Goal: Task Accomplishment & Management: Use online tool/utility

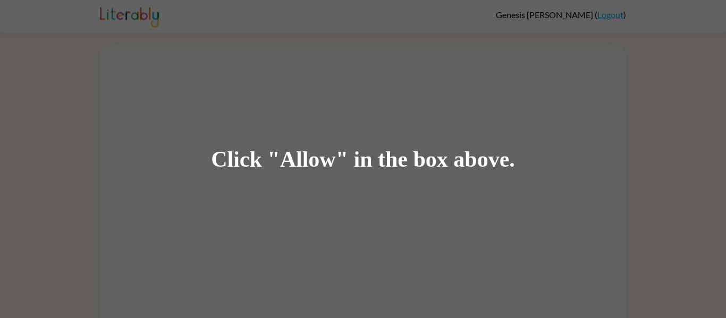
click at [286, 182] on div "Click "Allow" in the box above." at bounding box center [363, 159] width 726 height 318
click at [377, 121] on div "Click "Allow" in the box above." at bounding box center [363, 159] width 726 height 318
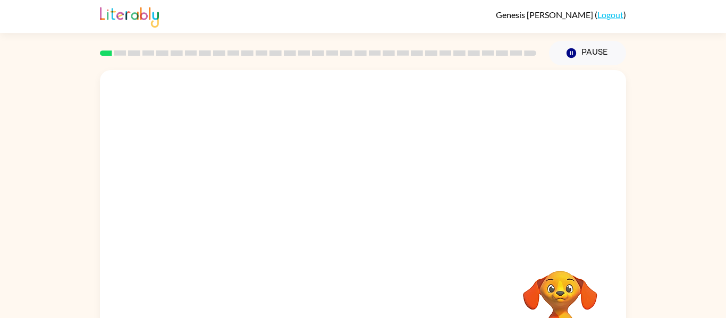
click at [326, 120] on div at bounding box center [363, 159] width 526 height 178
click at [359, 234] on icon "button" at bounding box center [363, 227] width 19 height 19
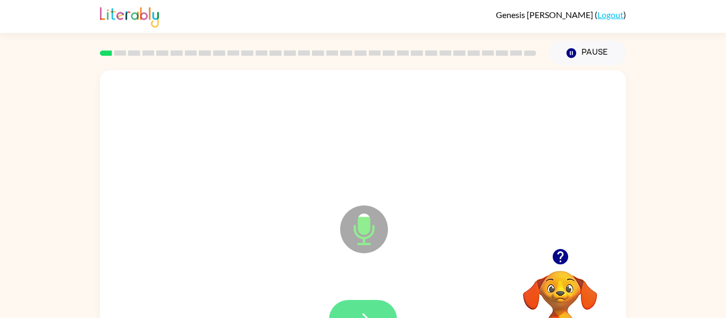
click at [370, 304] on button "button" at bounding box center [363, 319] width 68 height 39
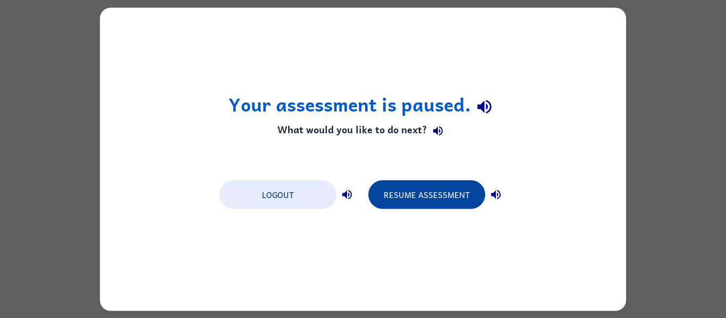
click at [441, 195] on button "Resume Assessment" at bounding box center [426, 194] width 117 height 29
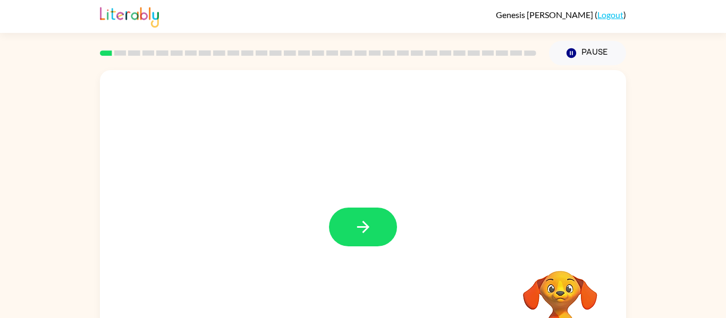
click at [410, 222] on div at bounding box center [363, 221] width 526 height 303
click at [349, 224] on button "button" at bounding box center [363, 227] width 68 height 39
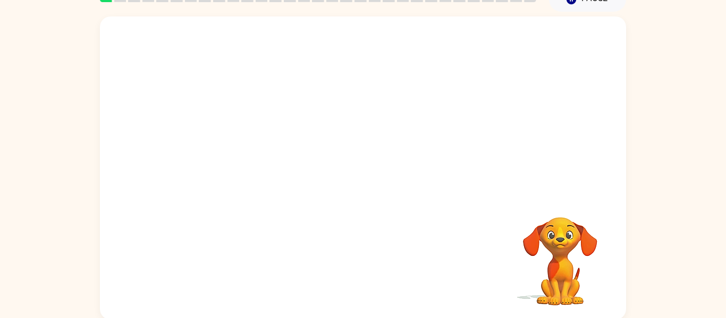
scroll to position [49, 0]
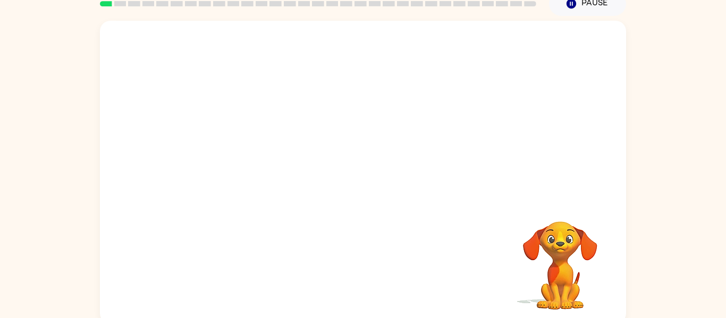
click at [440, 163] on div at bounding box center [337, 153] width 454 height 38
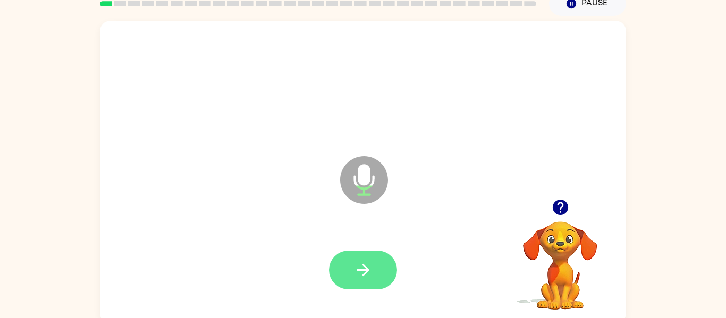
click at [332, 266] on button "button" at bounding box center [363, 270] width 68 height 39
click at [361, 265] on icon "button" at bounding box center [363, 270] width 19 height 19
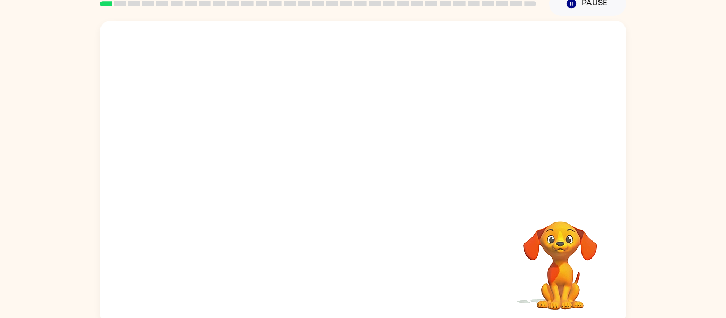
click at [361, 265] on div "Your browser must support playing .mp4 files to use Literably. Please try using…" at bounding box center [363, 172] width 526 height 303
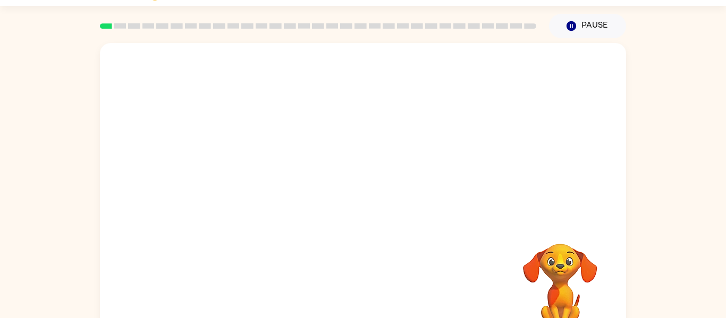
scroll to position [27, 0]
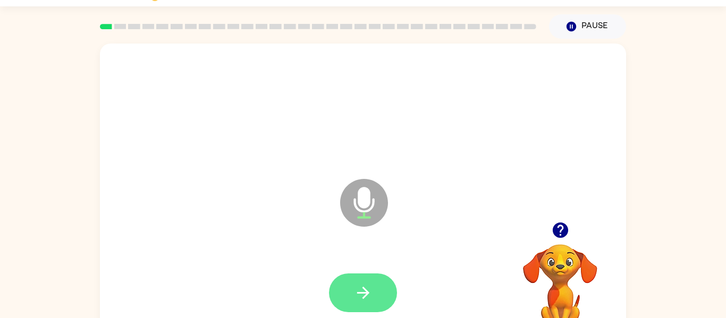
click at [381, 288] on button "button" at bounding box center [363, 293] width 68 height 39
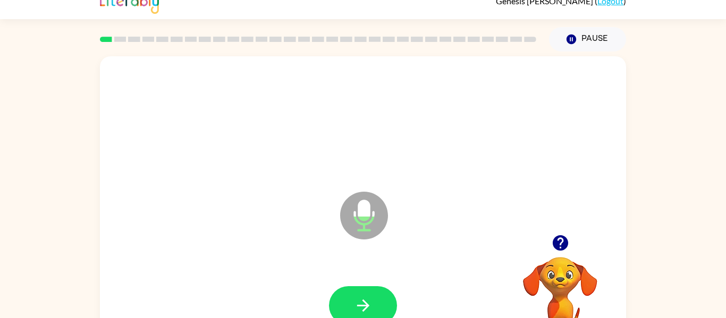
scroll to position [7, 0]
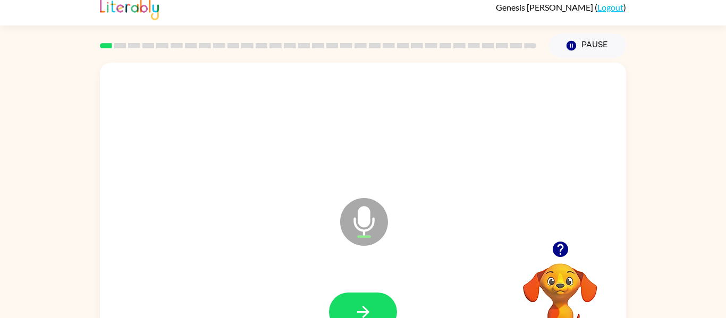
click at [561, 249] on icon "button" at bounding box center [560, 249] width 19 height 19
click at [368, 308] on icon "button" at bounding box center [363, 312] width 19 height 19
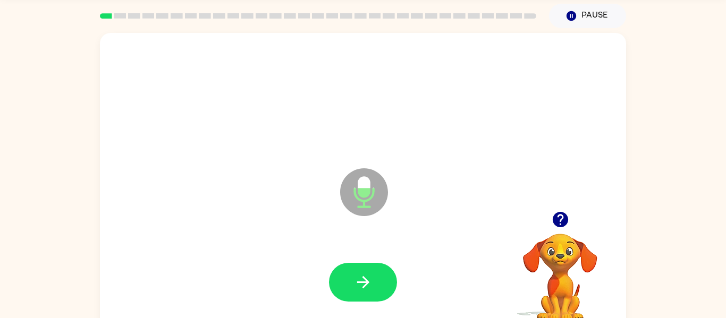
scroll to position [40, 0]
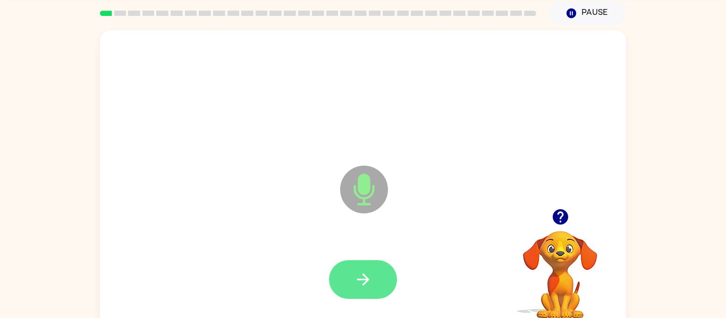
click at [378, 277] on button "button" at bounding box center [363, 279] width 68 height 39
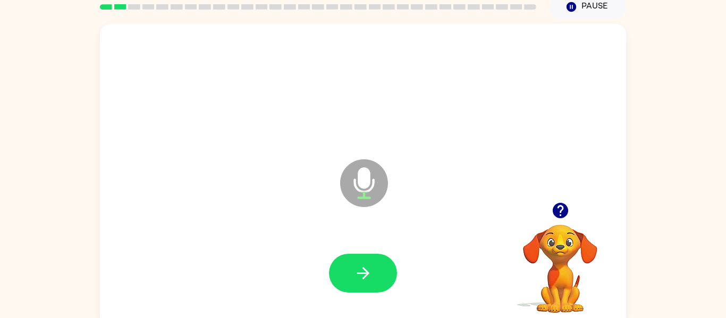
scroll to position [42, 0]
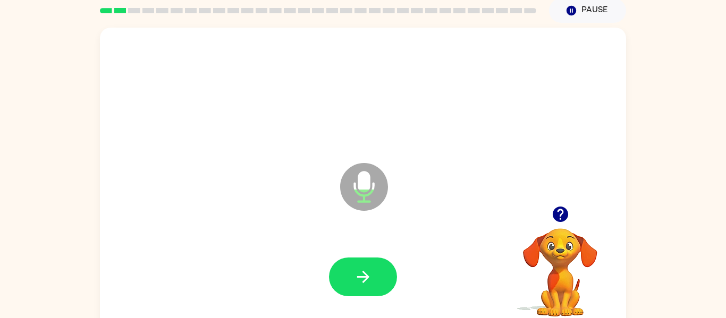
click at [561, 208] on icon "button" at bounding box center [559, 214] width 15 height 15
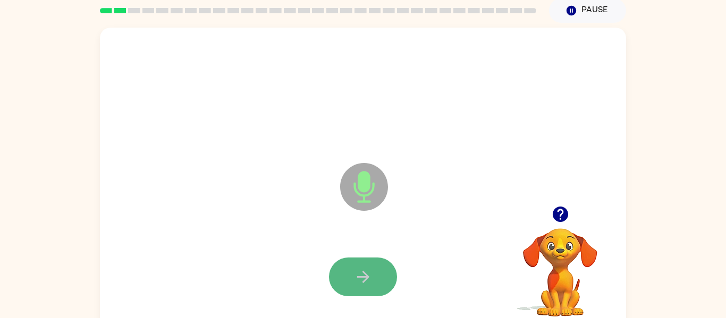
click at [369, 295] on button "button" at bounding box center [363, 277] width 68 height 39
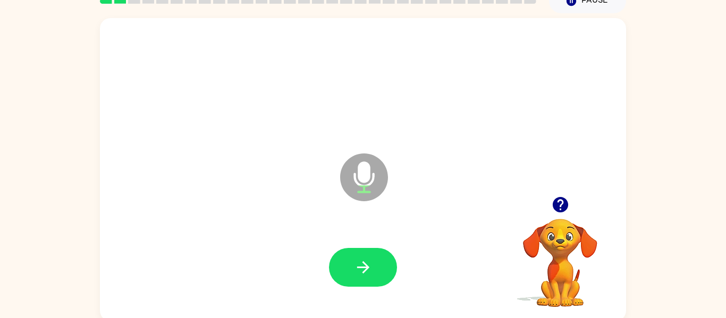
scroll to position [49, 0]
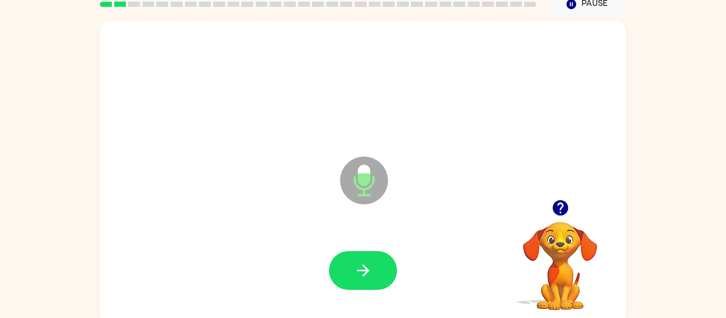
click at [359, 273] on icon "button" at bounding box center [363, 270] width 19 height 19
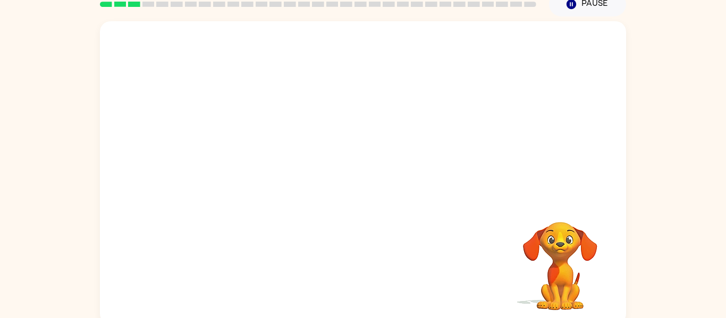
click at [441, 188] on div at bounding box center [363, 172] width 526 height 303
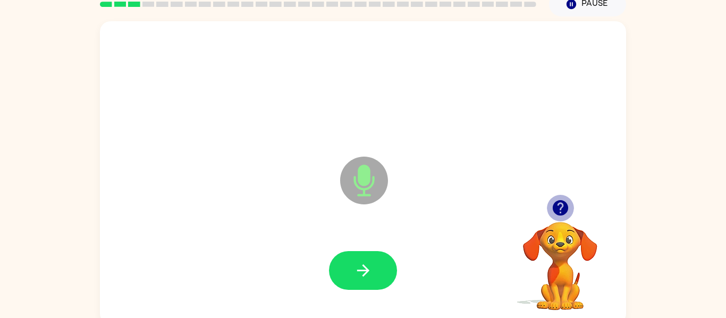
click at [563, 209] on icon "button" at bounding box center [559, 207] width 15 height 15
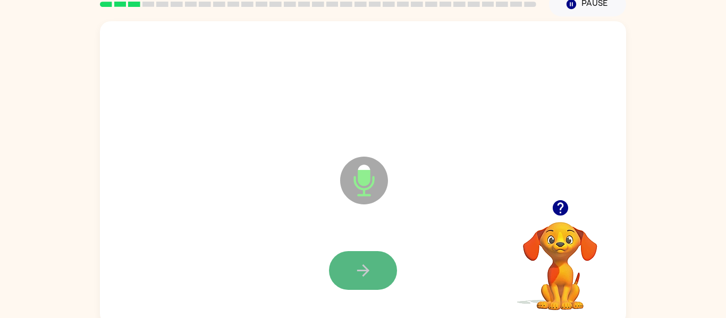
click at [354, 256] on button "button" at bounding box center [363, 270] width 68 height 39
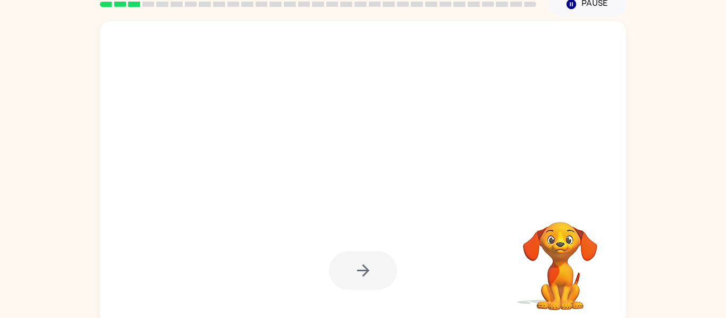
click at [362, 266] on div at bounding box center [363, 270] width 68 height 39
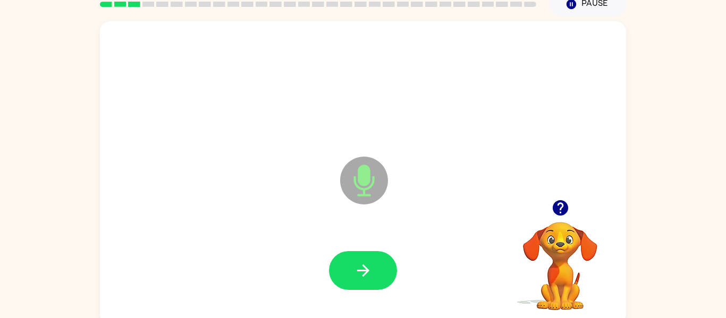
click at [362, 266] on icon "button" at bounding box center [363, 270] width 19 height 19
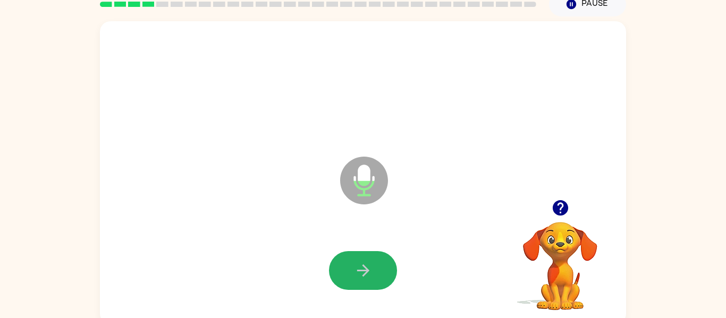
click at [362, 266] on icon "button" at bounding box center [363, 270] width 19 height 19
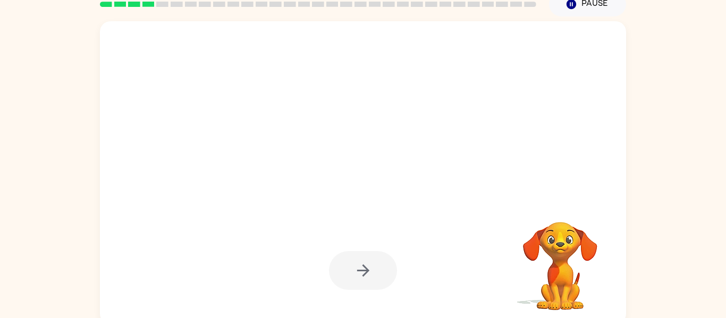
click at [362, 266] on div at bounding box center [363, 270] width 68 height 39
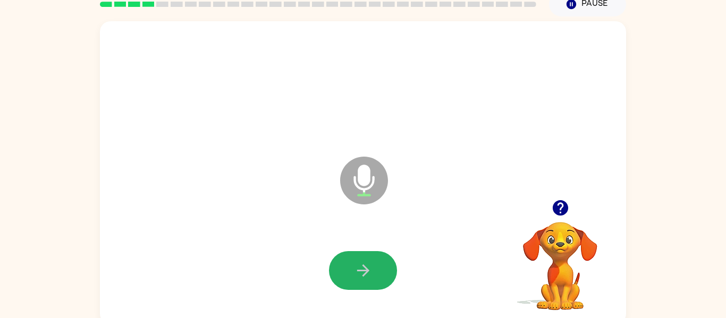
click at [362, 266] on icon "button" at bounding box center [363, 270] width 19 height 19
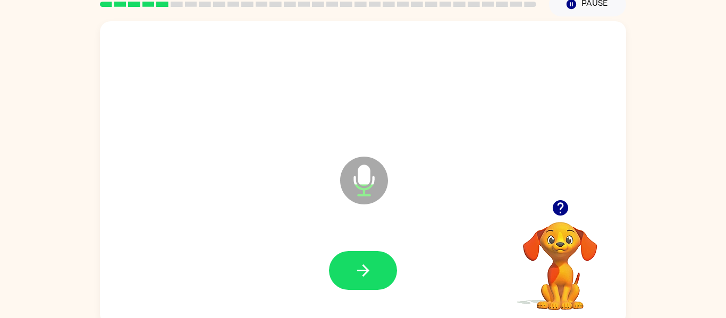
click at [362, 266] on icon "button" at bounding box center [363, 270] width 19 height 19
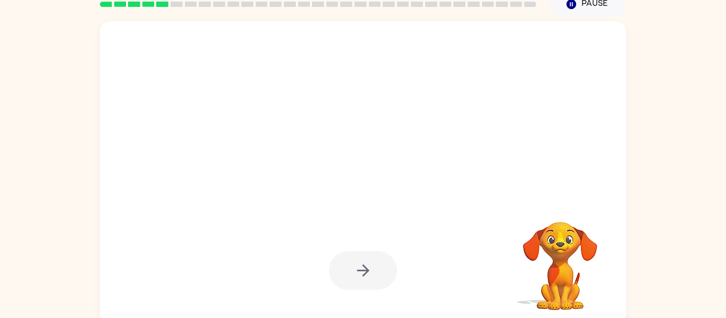
click at [362, 266] on div at bounding box center [363, 270] width 68 height 39
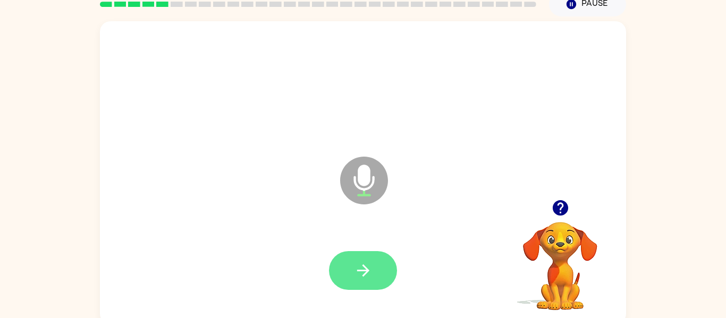
click at [363, 268] on icon "button" at bounding box center [363, 270] width 19 height 19
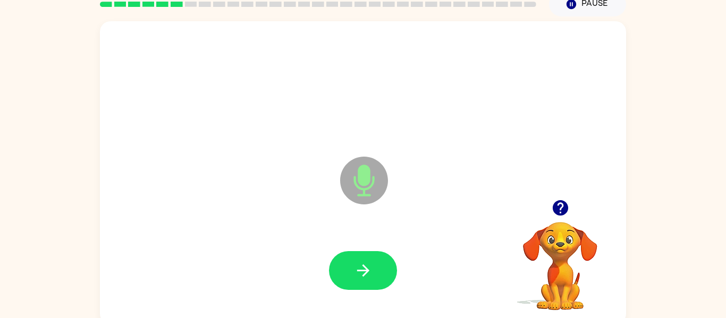
click at [556, 210] on icon "button" at bounding box center [559, 207] width 15 height 15
click at [364, 316] on div "Microphone The Microphone is here when it is your turn to talk" at bounding box center [363, 172] width 526 height 303
click at [352, 287] on button "button" at bounding box center [363, 270] width 68 height 39
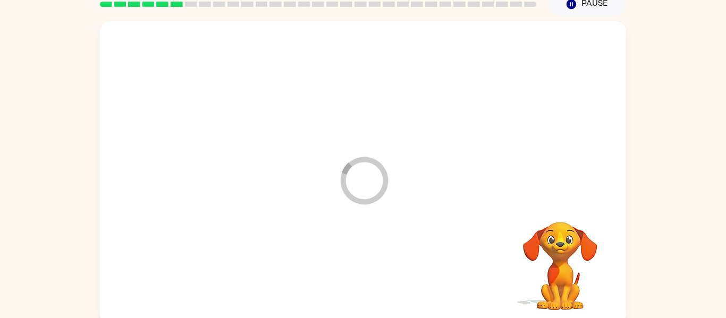
click at [352, 287] on div at bounding box center [362, 270] width 505 height 87
click at [352, 287] on div at bounding box center [363, 270] width 68 height 39
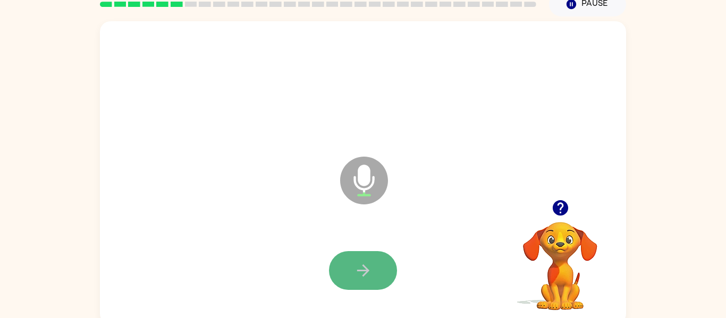
click at [348, 271] on button "button" at bounding box center [363, 270] width 68 height 39
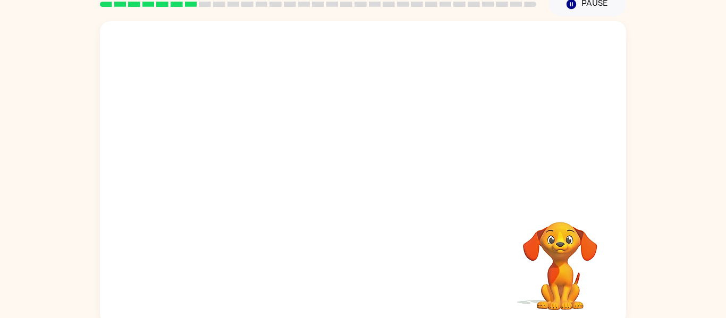
click at [516, 263] on video "Your browser must support playing .mp4 files to use Literably. Please try using…" at bounding box center [560, 259] width 106 height 106
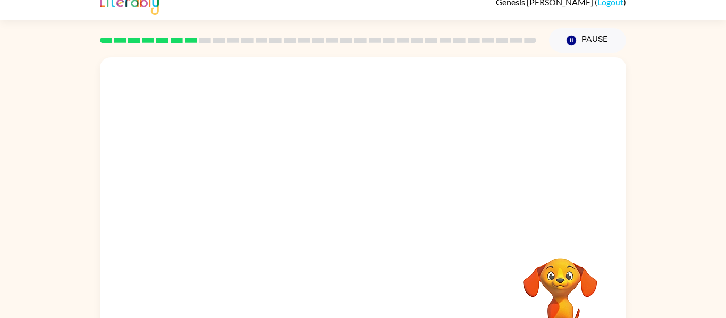
scroll to position [12, 0]
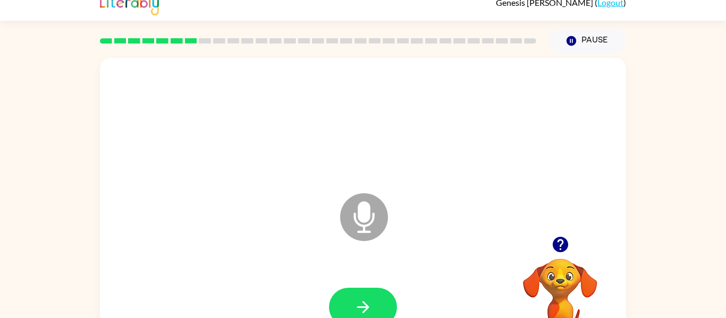
click at [489, 285] on div at bounding box center [362, 307] width 505 height 87
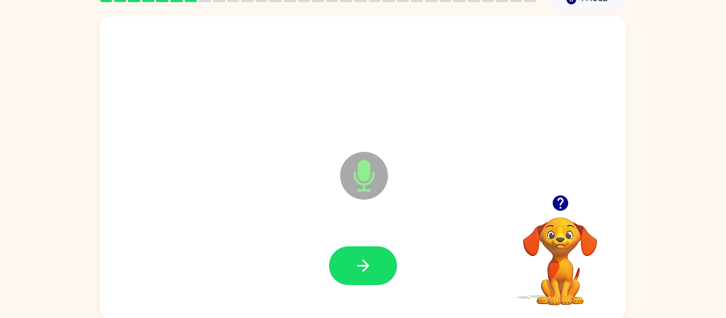
scroll to position [55, 0]
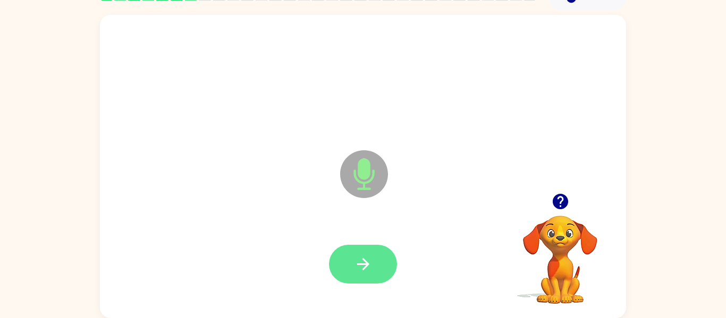
click at [352, 251] on button "button" at bounding box center [363, 264] width 68 height 39
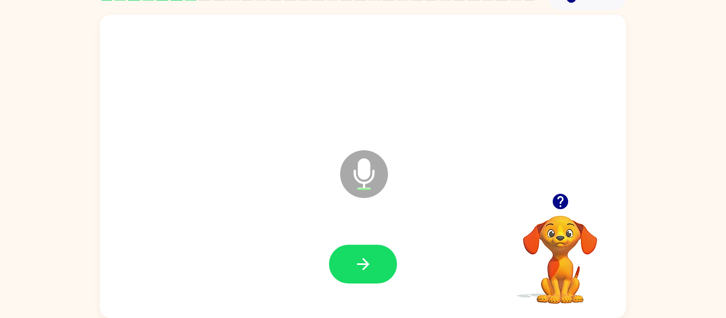
click at [559, 198] on icon "button" at bounding box center [559, 201] width 15 height 15
click at [357, 259] on icon "button" at bounding box center [363, 264] width 19 height 19
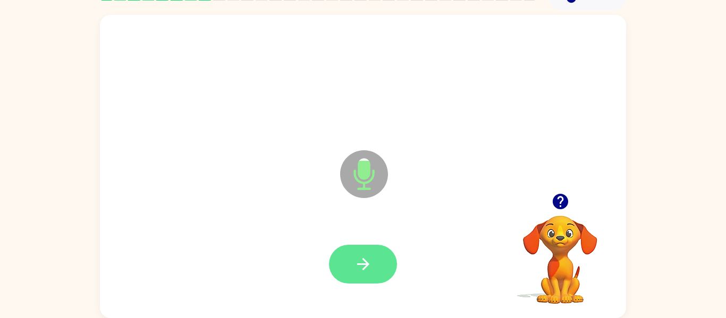
click at [368, 260] on icon "button" at bounding box center [363, 264] width 19 height 19
click at [360, 267] on icon "button" at bounding box center [363, 264] width 19 height 19
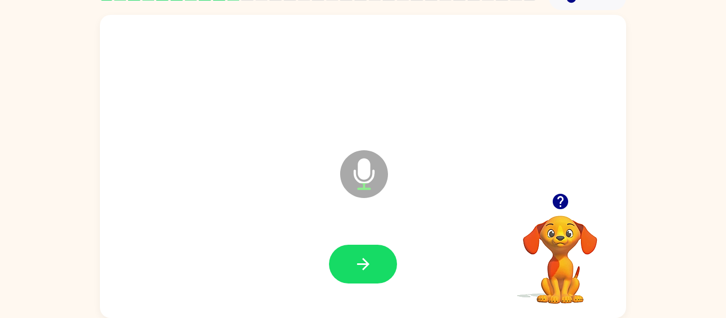
click at [563, 200] on icon "button" at bounding box center [559, 201] width 15 height 15
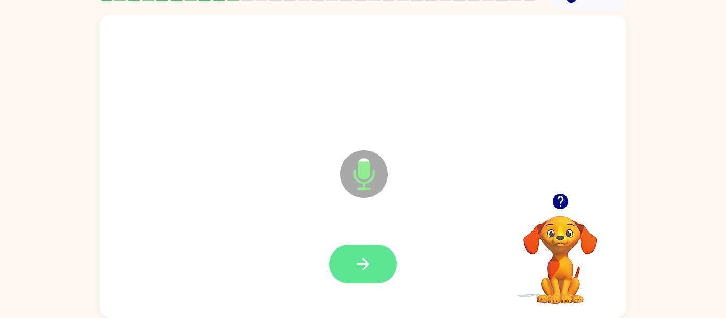
click at [357, 262] on icon "button" at bounding box center [363, 264] width 19 height 19
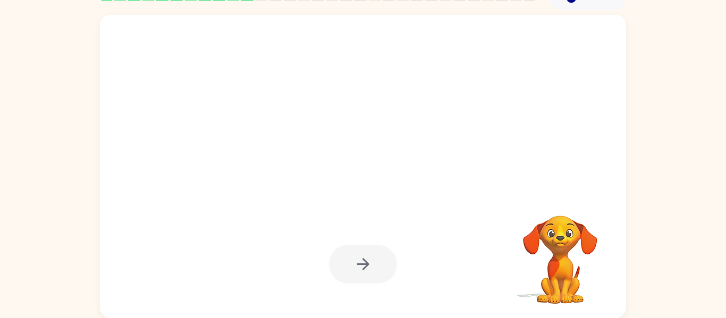
click at [363, 257] on div at bounding box center [363, 264] width 68 height 39
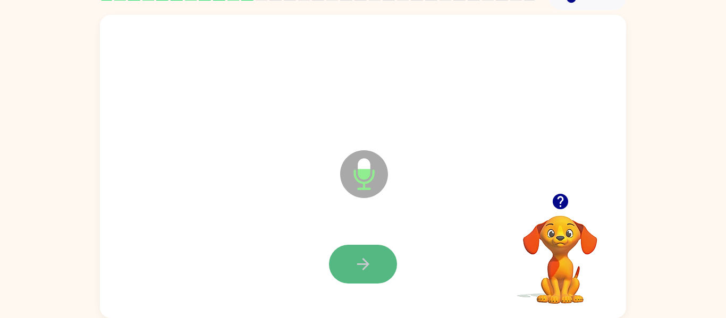
click at [357, 246] on button "button" at bounding box center [363, 264] width 68 height 39
click at [356, 248] on button "button" at bounding box center [363, 264] width 68 height 39
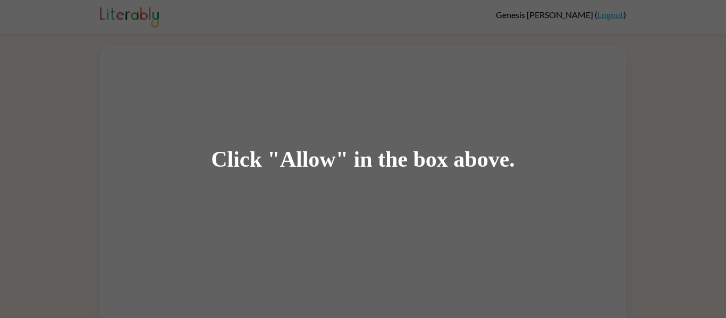
scroll to position [31, 0]
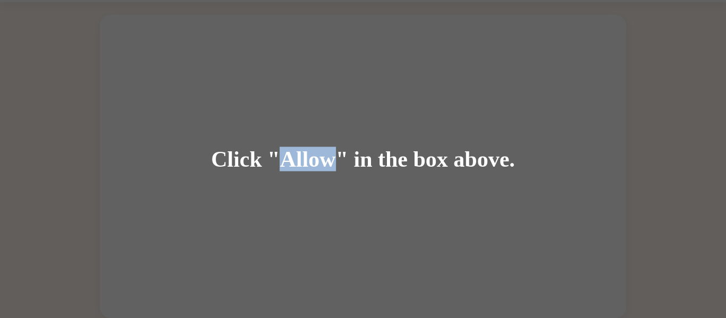
click at [322, 163] on div "Click "Allow" in the box above." at bounding box center [363, 159] width 304 height 24
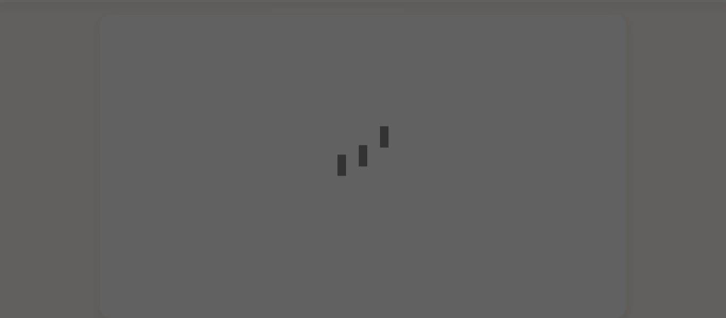
click at [212, 64] on div at bounding box center [363, 159] width 726 height 318
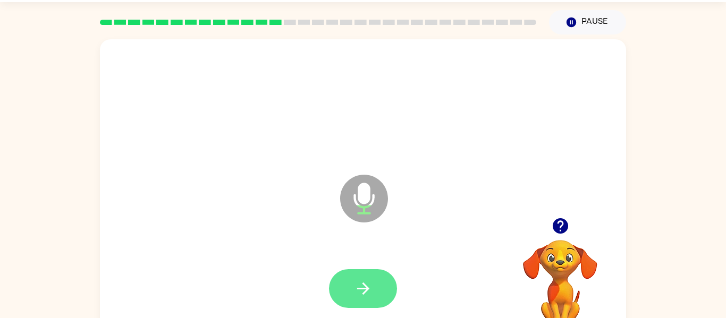
click at [367, 279] on icon "button" at bounding box center [363, 288] width 19 height 19
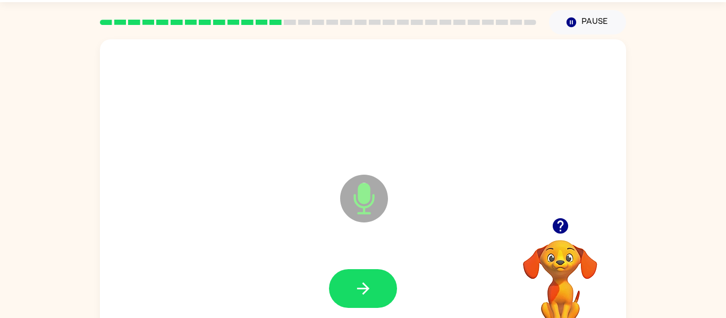
click at [560, 310] on video "Your browser must support playing .mp4 files to use Literably. Please try using…" at bounding box center [560, 277] width 106 height 106
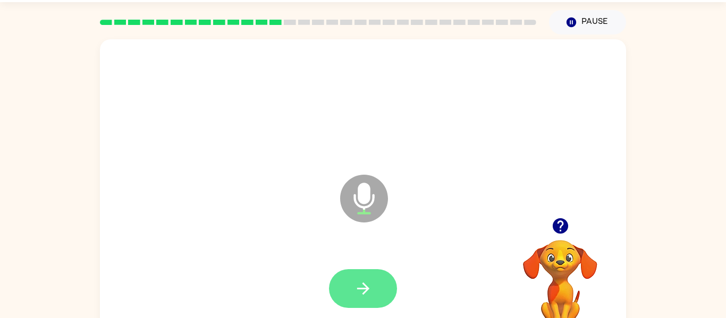
click at [380, 296] on button "button" at bounding box center [363, 288] width 68 height 39
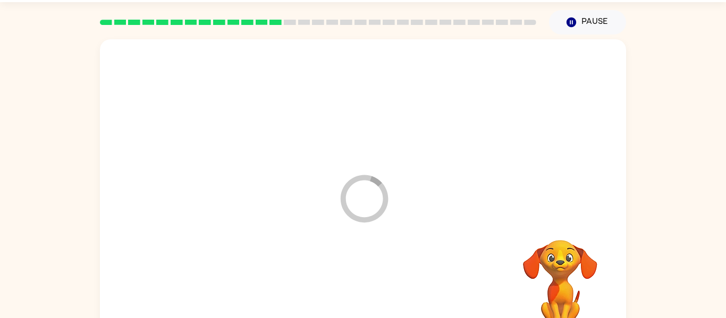
scroll to position [55, 0]
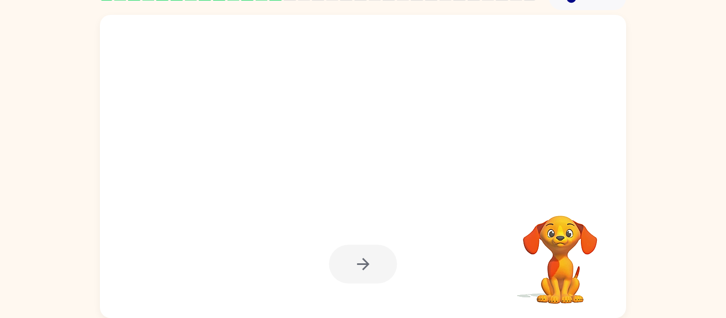
click at [380, 296] on div at bounding box center [362, 264] width 505 height 87
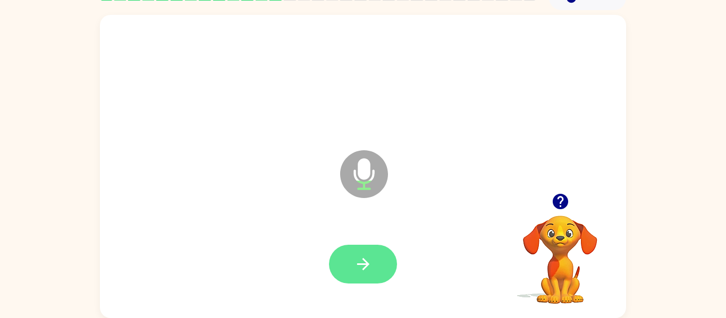
click at [363, 256] on icon "button" at bounding box center [363, 264] width 19 height 19
click at [364, 257] on icon "button" at bounding box center [363, 264] width 19 height 19
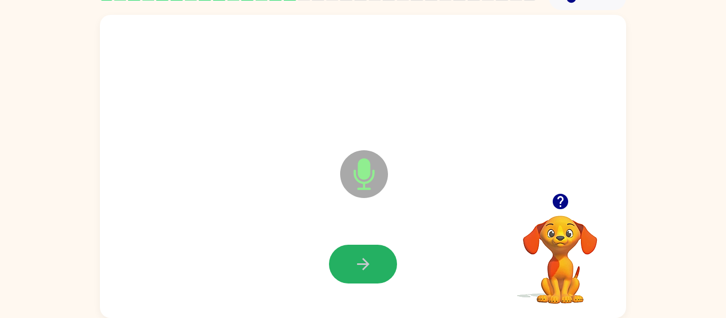
click at [364, 257] on icon "button" at bounding box center [363, 264] width 19 height 19
click at [364, 256] on icon "button" at bounding box center [363, 264] width 19 height 19
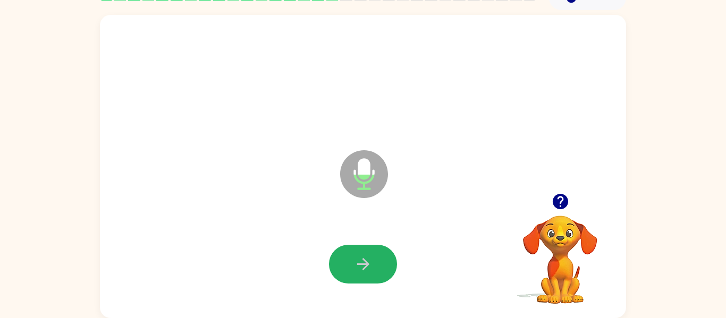
click at [364, 256] on icon "button" at bounding box center [363, 264] width 19 height 19
click at [367, 263] on icon "button" at bounding box center [362, 264] width 12 height 12
click at [371, 261] on icon "button" at bounding box center [363, 264] width 19 height 19
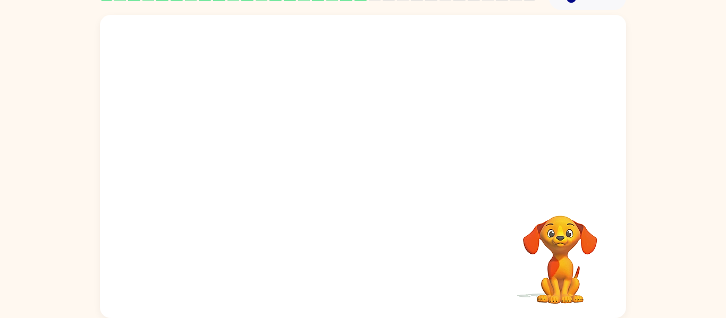
click at [371, 261] on div "Your browser must support playing .mp4 files to use Literably. Please try using…" at bounding box center [363, 166] width 526 height 303
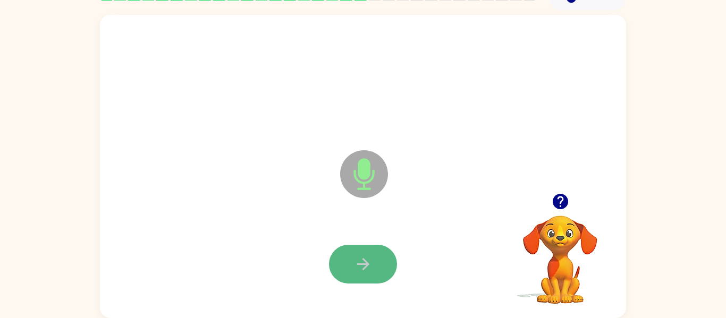
drag, startPoint x: 373, startPoint y: 265, endPoint x: 384, endPoint y: 278, distance: 16.3
click at [384, 278] on button "button" at bounding box center [363, 264] width 68 height 39
click at [384, 277] on button "button" at bounding box center [363, 264] width 68 height 39
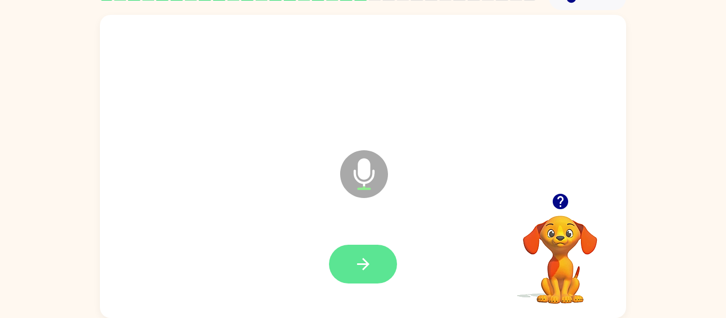
click at [360, 256] on icon "button" at bounding box center [363, 264] width 19 height 19
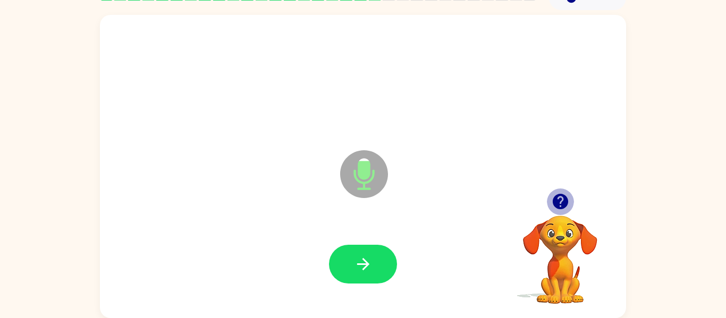
click at [564, 197] on icon "button" at bounding box center [559, 201] width 15 height 15
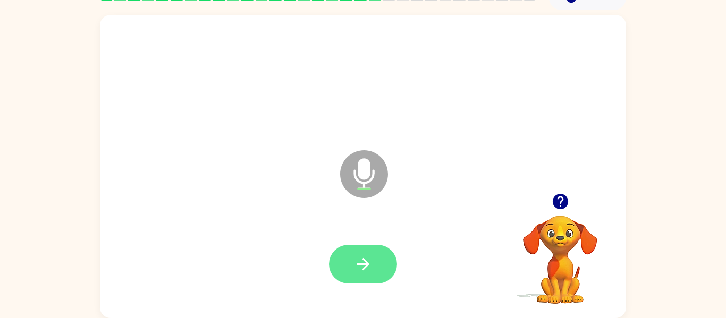
click at [375, 251] on button "button" at bounding box center [363, 264] width 68 height 39
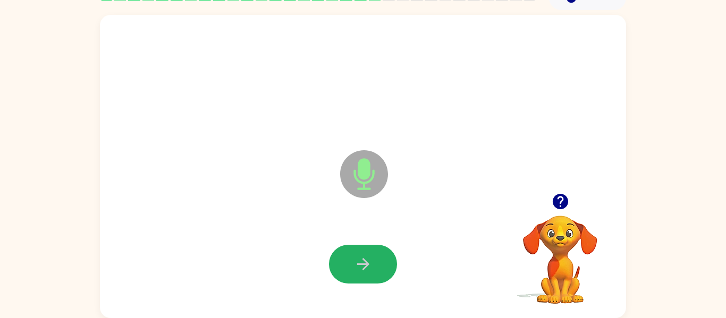
click at [375, 251] on button "button" at bounding box center [363, 264] width 68 height 39
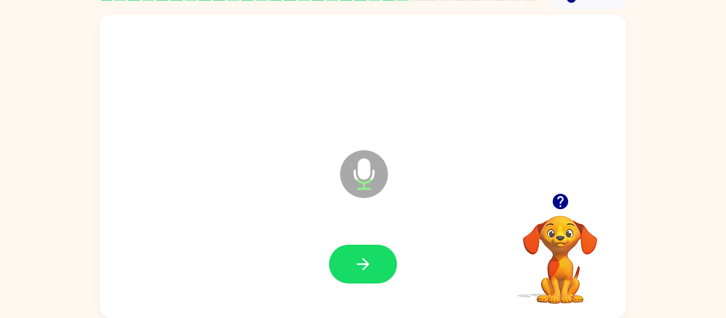
click at [554, 204] on icon "button" at bounding box center [559, 201] width 15 height 15
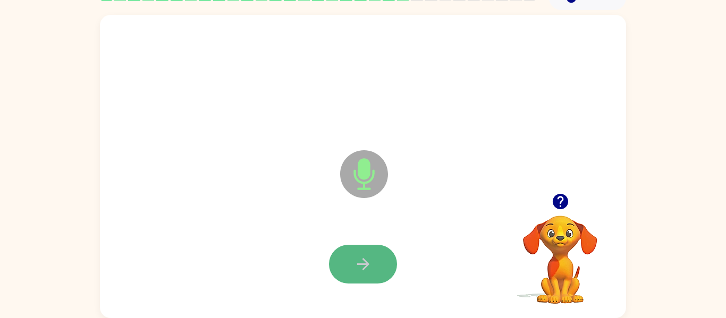
click at [353, 276] on button "button" at bounding box center [363, 264] width 68 height 39
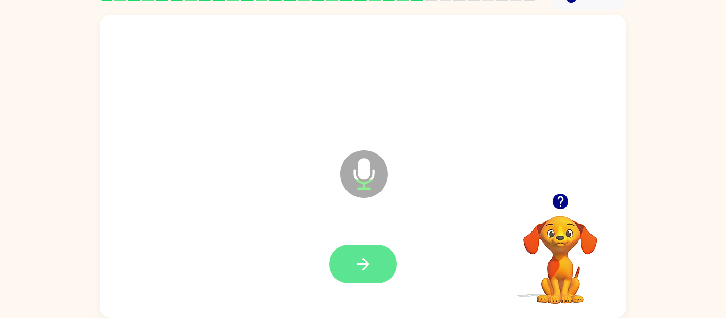
click at [363, 258] on icon "button" at bounding box center [362, 264] width 12 height 12
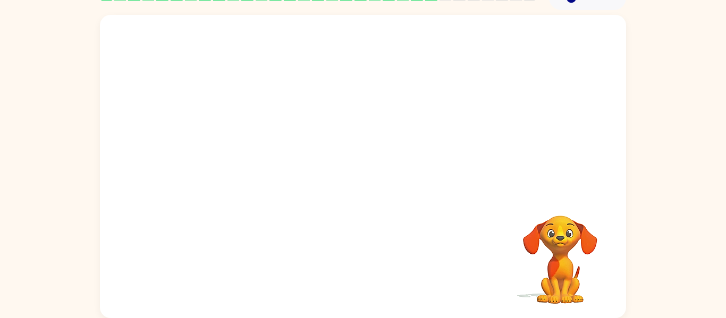
click at [363, 258] on div at bounding box center [362, 264] width 505 height 87
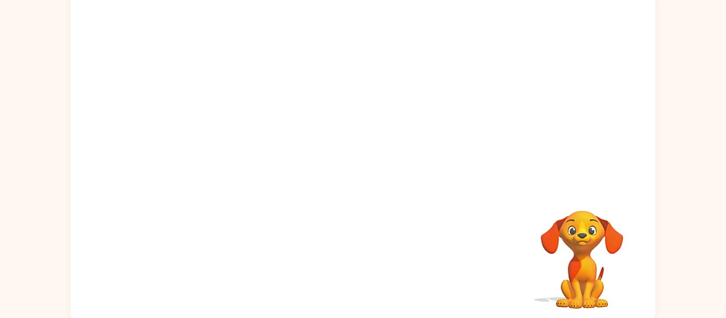
click at [362, 258] on div at bounding box center [362, 264] width 505 height 87
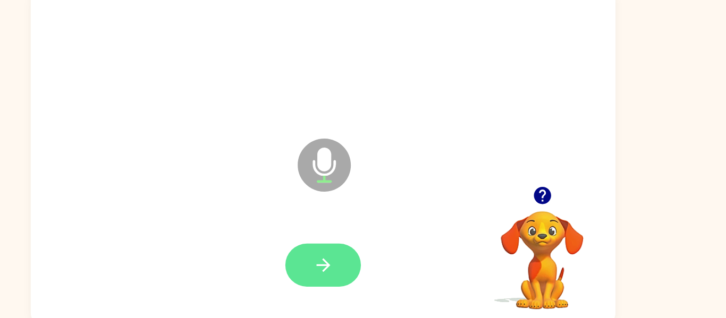
click at [385, 262] on button "button" at bounding box center [363, 264] width 68 height 39
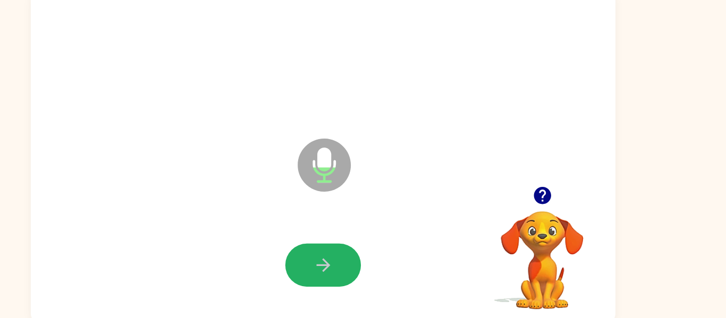
click at [385, 262] on button "button" at bounding box center [363, 264] width 68 height 39
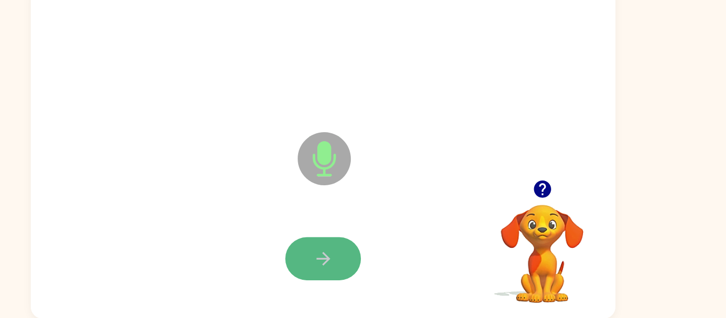
click at [386, 268] on button "button" at bounding box center [363, 264] width 68 height 39
click at [340, 268] on button "button" at bounding box center [363, 264] width 68 height 39
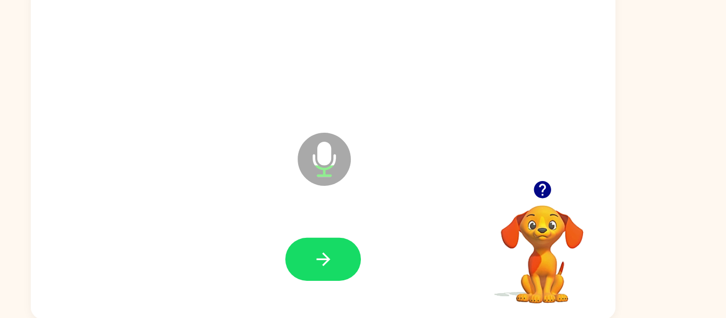
click at [340, 268] on button "button" at bounding box center [363, 264] width 68 height 39
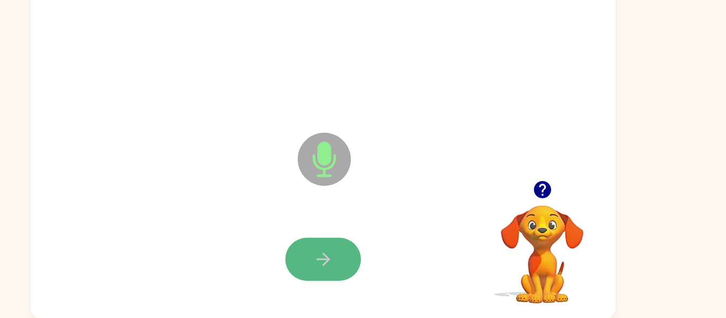
click at [363, 267] on icon "button" at bounding box center [363, 264] width 19 height 19
click at [370, 270] on icon "button" at bounding box center [363, 264] width 19 height 19
click at [376, 266] on button "button" at bounding box center [363, 264] width 68 height 39
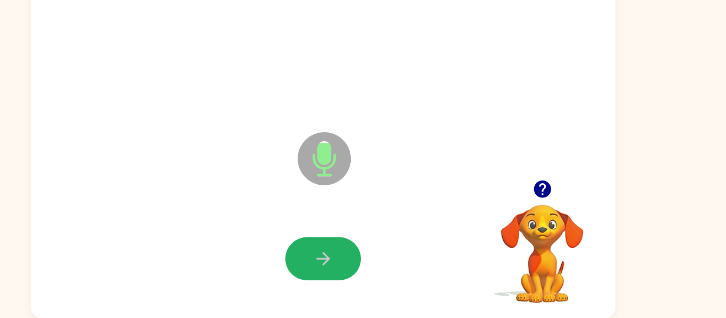
click at [376, 266] on button "button" at bounding box center [363, 264] width 68 height 39
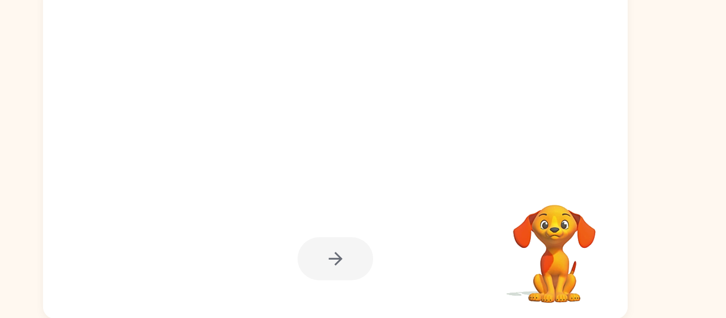
click at [365, 266] on div at bounding box center [363, 264] width 68 height 39
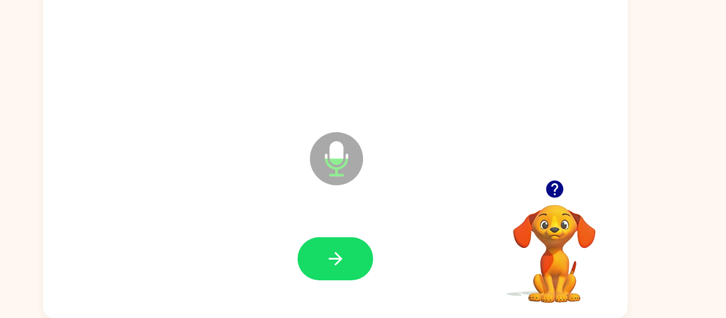
click at [365, 266] on icon "button" at bounding box center [362, 264] width 12 height 12
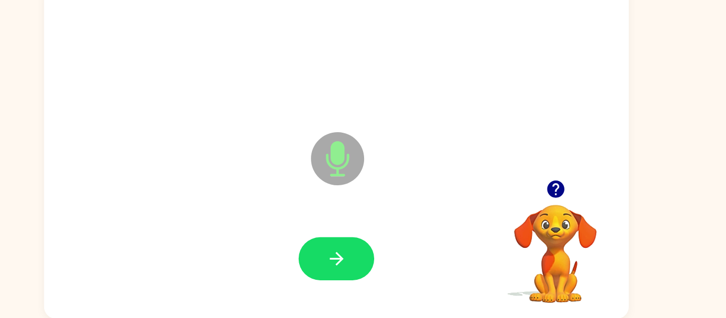
click at [364, 266] on icon "button" at bounding box center [363, 264] width 19 height 19
click at [558, 199] on icon "button" at bounding box center [560, 201] width 19 height 19
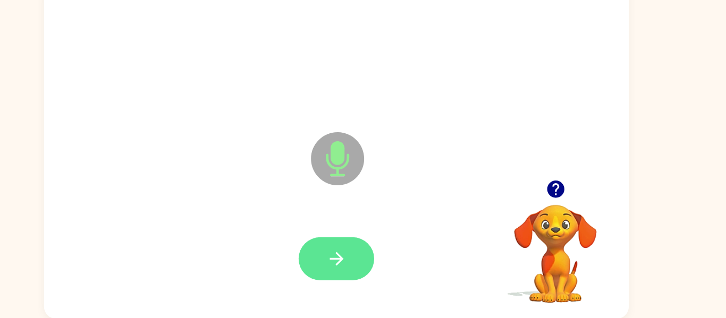
click at [380, 246] on button "button" at bounding box center [363, 264] width 68 height 39
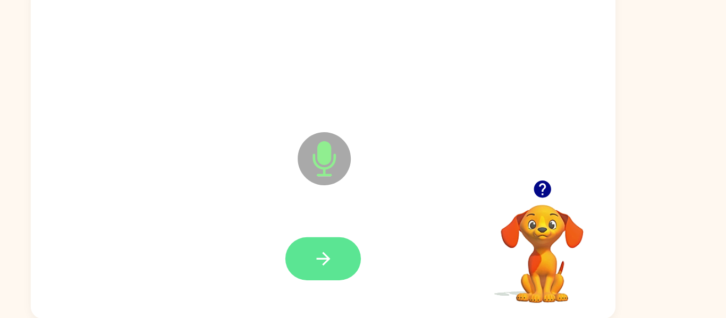
click at [379, 256] on button "button" at bounding box center [363, 264] width 68 height 39
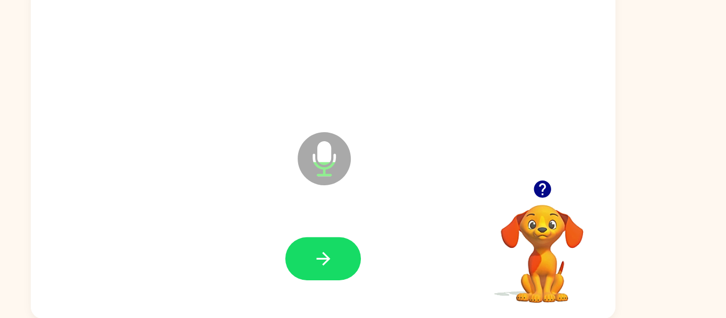
click at [379, 256] on button "button" at bounding box center [363, 264] width 68 height 39
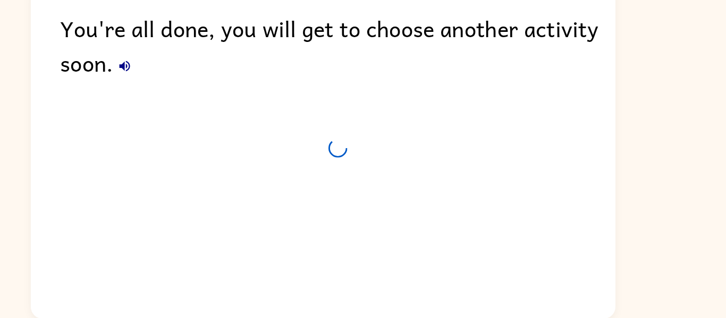
scroll to position [36, 0]
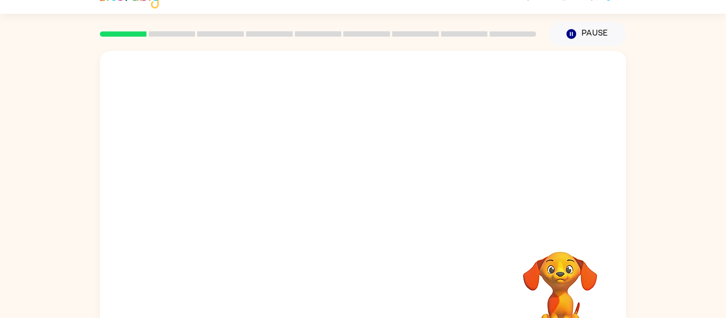
scroll to position [20, 0]
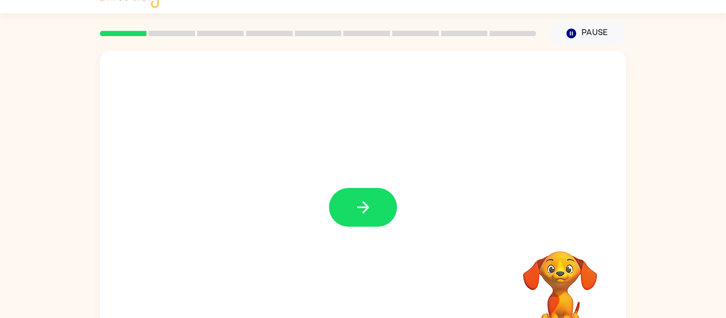
click at [331, 200] on button "button" at bounding box center [363, 207] width 68 height 39
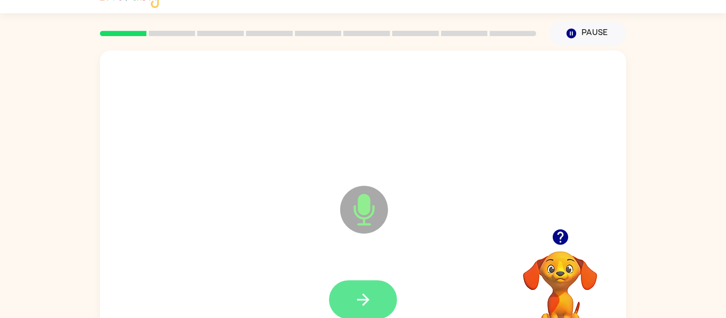
click at [342, 289] on button "button" at bounding box center [363, 299] width 68 height 39
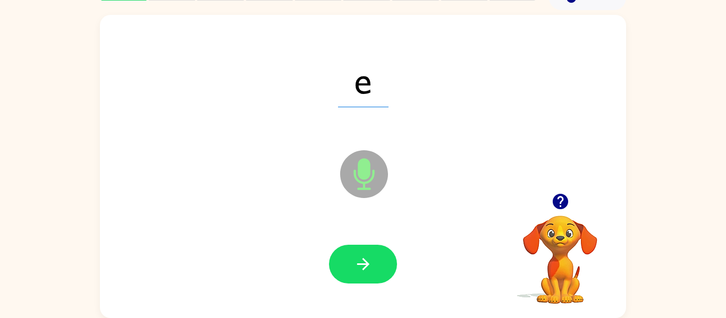
scroll to position [0, 0]
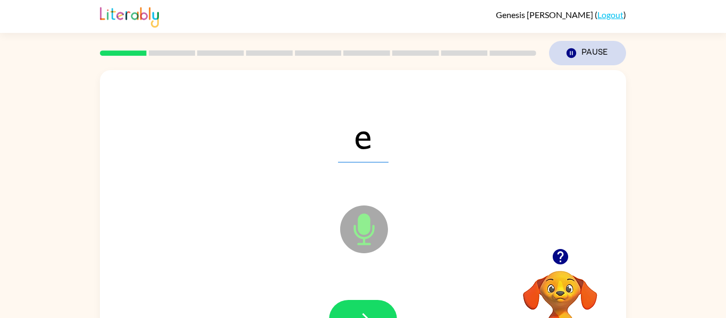
click at [576, 48] on icon "Pause" at bounding box center [571, 53] width 12 height 12
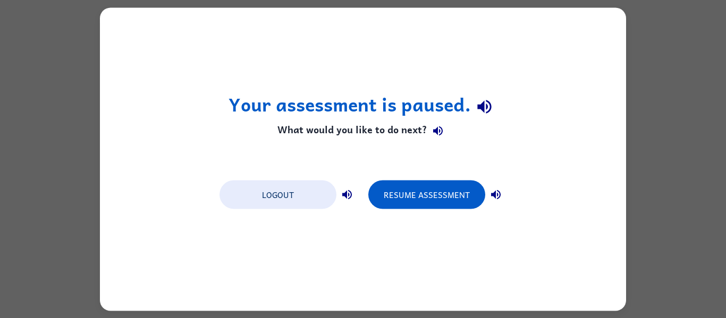
click at [367, 193] on div "Logout Resume Assessment" at bounding box center [362, 194] width 297 height 40
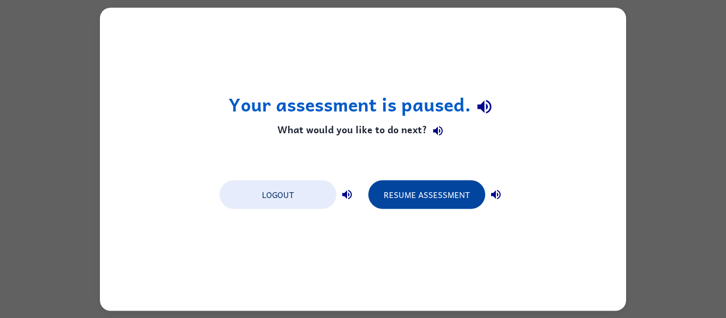
click at [395, 198] on button "Resume Assessment" at bounding box center [426, 194] width 117 height 29
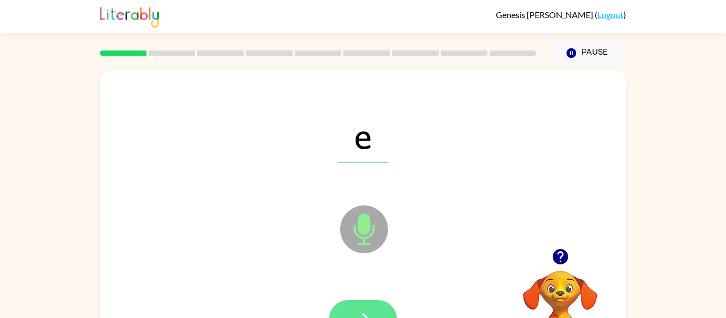
click at [373, 307] on button "button" at bounding box center [363, 319] width 68 height 39
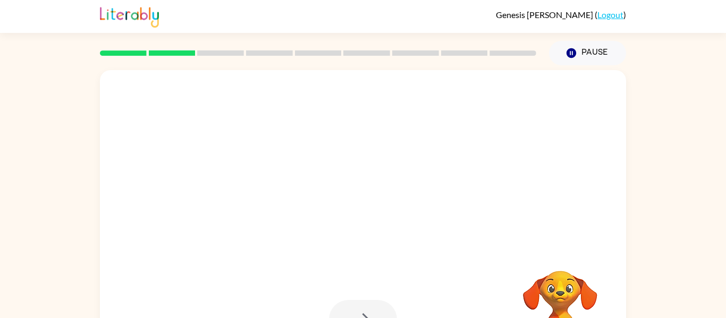
scroll to position [55, 0]
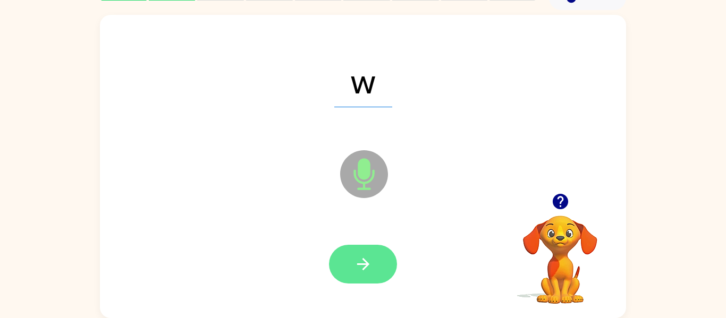
click at [388, 263] on button "button" at bounding box center [363, 264] width 68 height 39
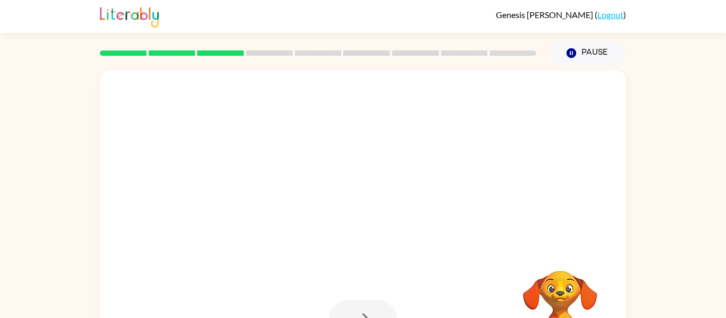
scroll to position [8, 0]
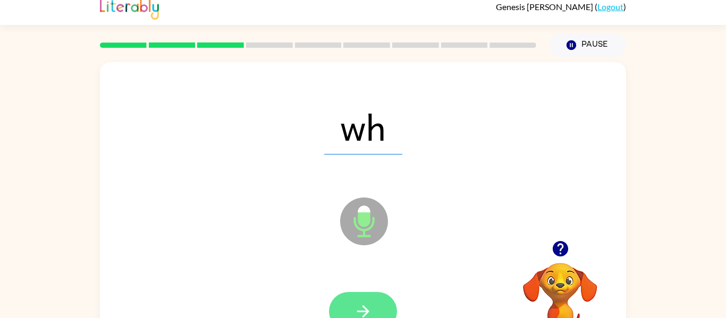
click at [364, 317] on icon "button" at bounding box center [363, 311] width 19 height 19
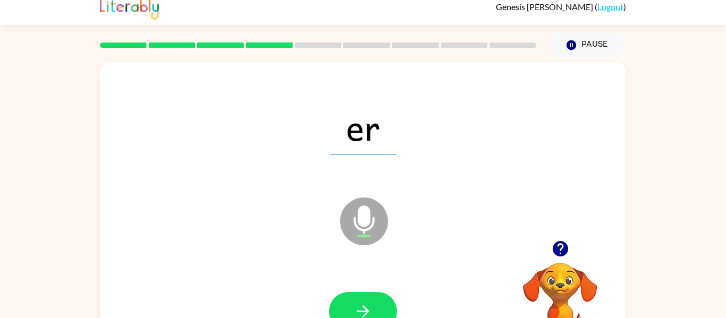
click at [365, 316] on icon "button" at bounding box center [363, 311] width 19 height 19
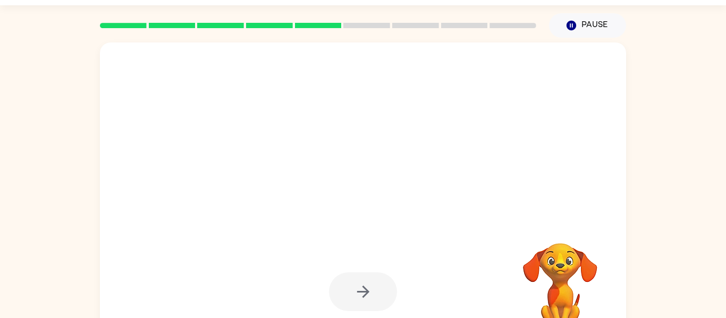
scroll to position [32, 0]
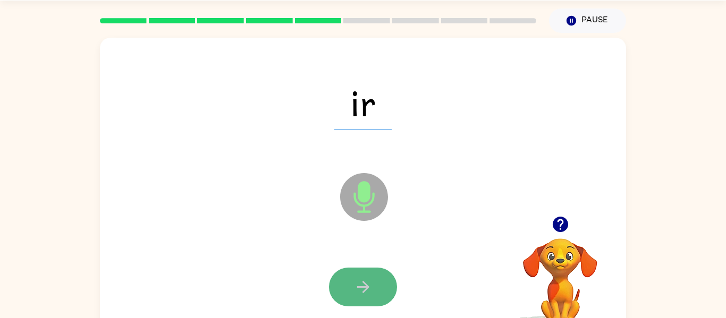
click at [369, 274] on button "button" at bounding box center [363, 287] width 68 height 39
click at [369, 273] on button "button" at bounding box center [363, 287] width 68 height 39
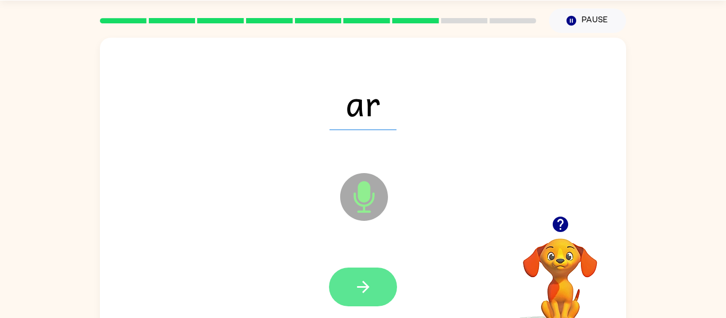
click at [356, 297] on button "button" at bounding box center [363, 287] width 68 height 39
click at [354, 287] on icon "button" at bounding box center [363, 287] width 19 height 19
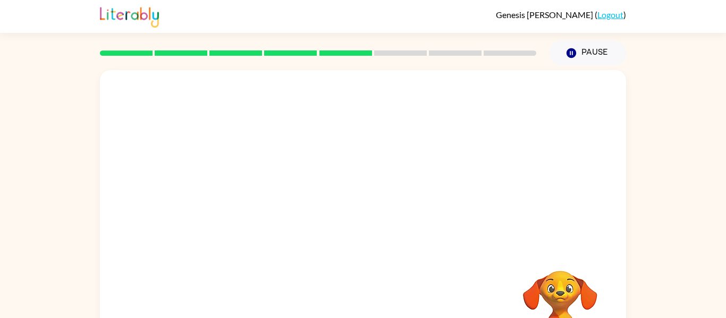
scroll to position [55, 0]
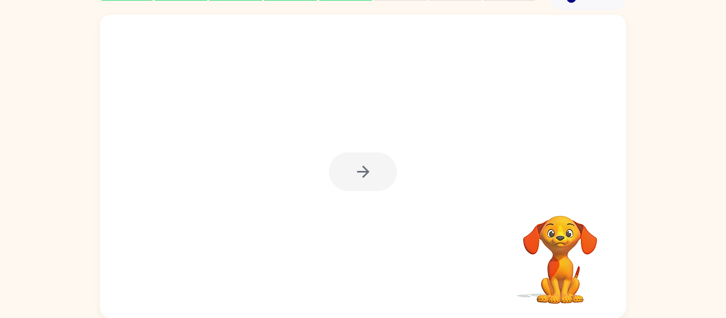
click at [451, 163] on div at bounding box center [363, 166] width 526 height 303
click at [356, 178] on icon "button" at bounding box center [363, 172] width 19 height 19
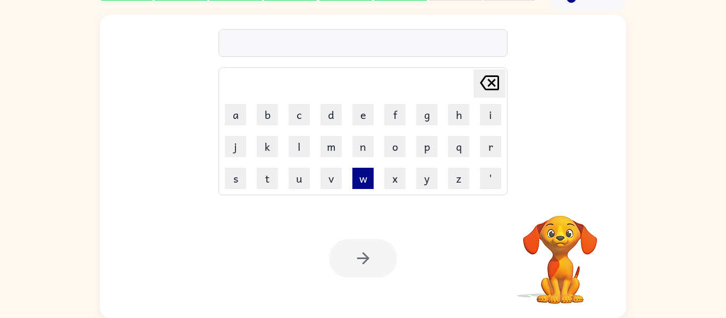
click at [354, 180] on button "w" at bounding box center [362, 178] width 21 height 21
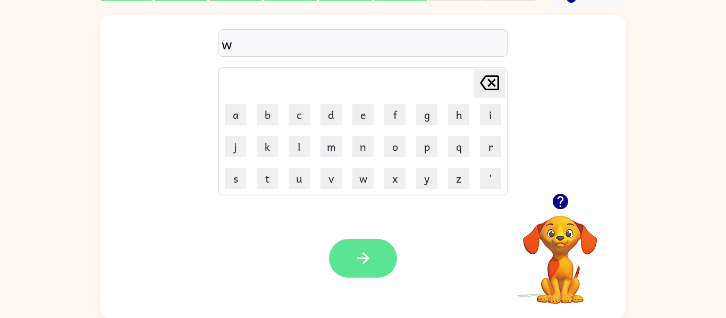
type button "w"
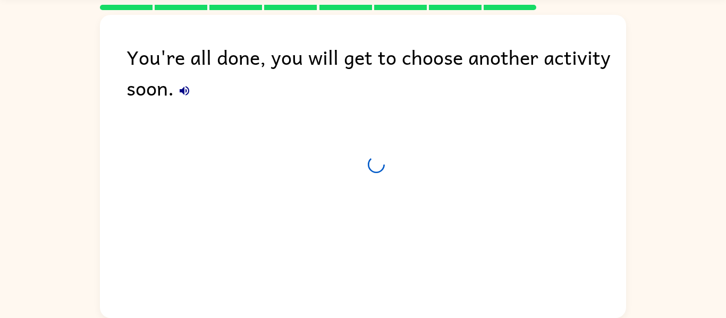
scroll to position [36, 0]
